Goal: Transaction & Acquisition: Download file/media

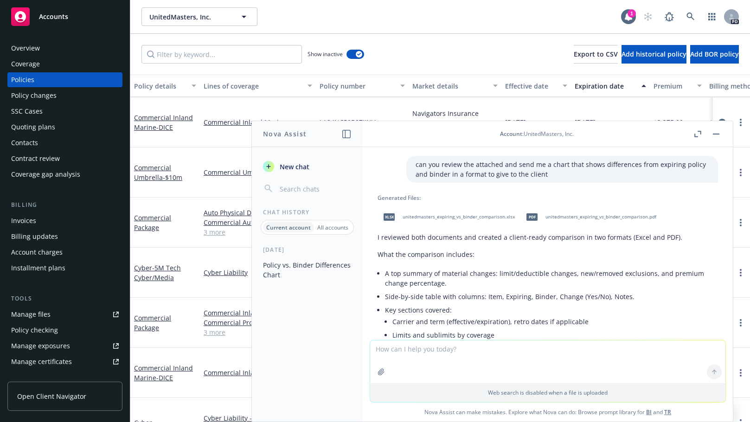
scroll to position [17, 0]
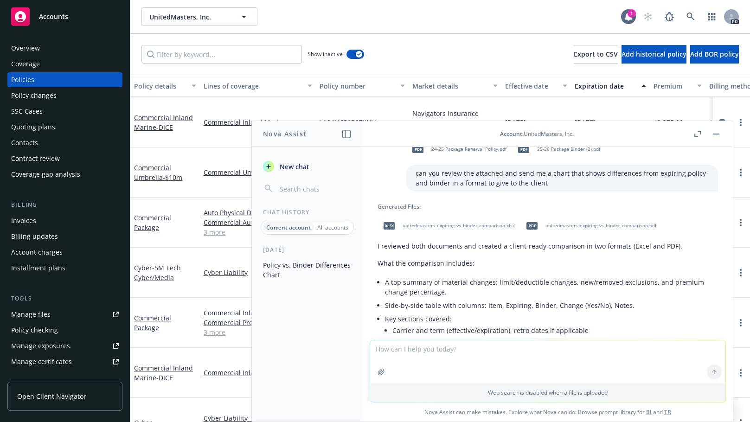
click at [450, 223] on span "unitedmasters_expiring_vs_binder_comparison.xlsx" at bounding box center [459, 226] width 112 height 6
click at [571, 224] on span "unitedmasters_expiring_vs_binder_comparison.pdf" at bounding box center [601, 226] width 111 height 6
click at [572, 224] on div "xlsx unitedmasters_expiring_vs_binder_comparison.xlsx pdf unitedmasters_expirin…" at bounding box center [548, 225] width 341 height 23
